Goal: Information Seeking & Learning: Learn about a topic

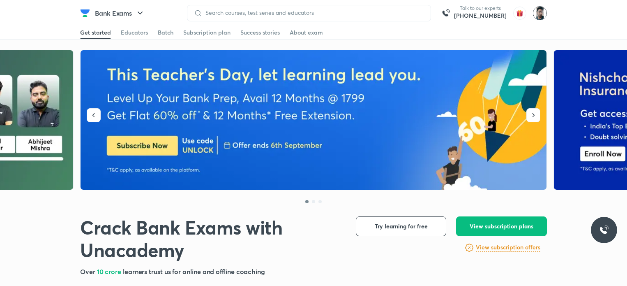
drag, startPoint x: 0, startPoint y: 0, endPoint x: 541, endPoint y: 7, distance: 541.4
click at [541, 7] on img at bounding box center [540, 13] width 14 height 14
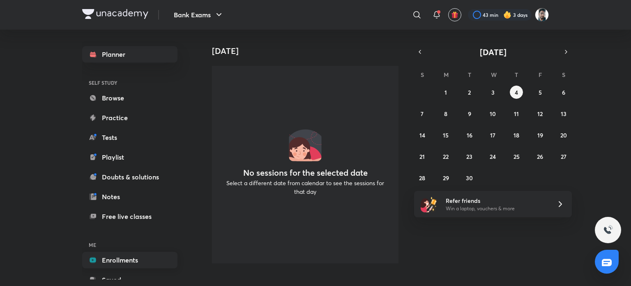
click at [135, 262] on link "Enrollments" at bounding box center [129, 260] width 95 height 16
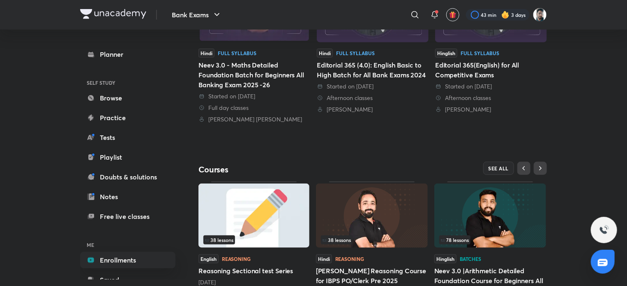
scroll to position [288, 0]
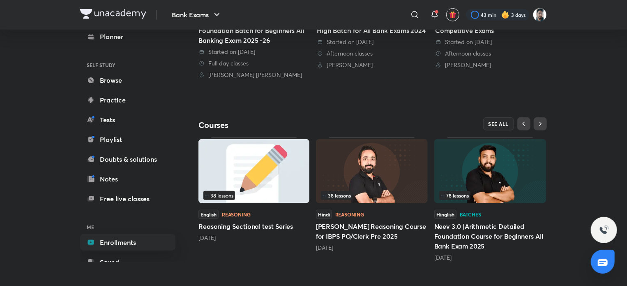
click at [405, 172] on img at bounding box center [372, 171] width 112 height 64
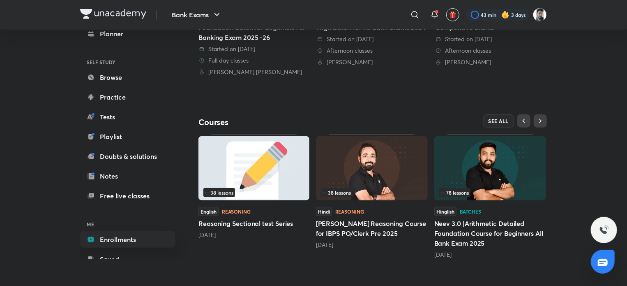
click at [517, 170] on img at bounding box center [490, 168] width 112 height 64
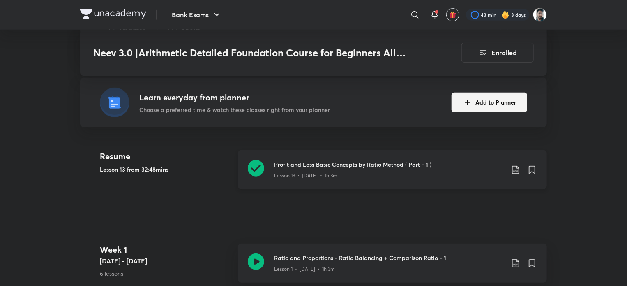
scroll to position [206, 0]
click at [258, 160] on icon at bounding box center [256, 168] width 16 height 16
